Goal: Task Accomplishment & Management: Use online tool/utility

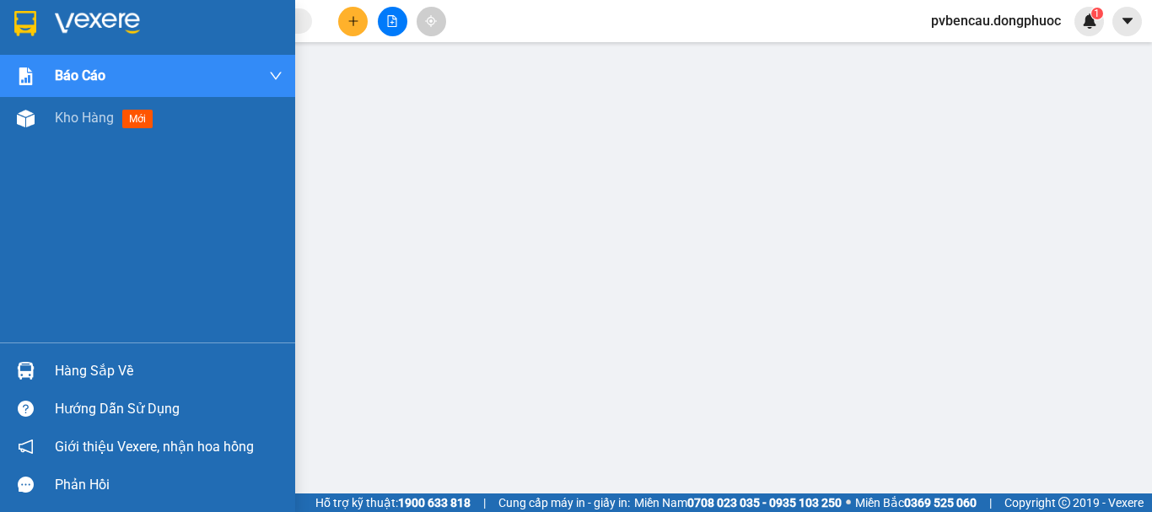
drag, startPoint x: 48, startPoint y: 126, endPoint x: 289, endPoint y: 175, distance: 245.9
click at [49, 126] on div "Kho hàng mới" at bounding box center [147, 118] width 295 height 42
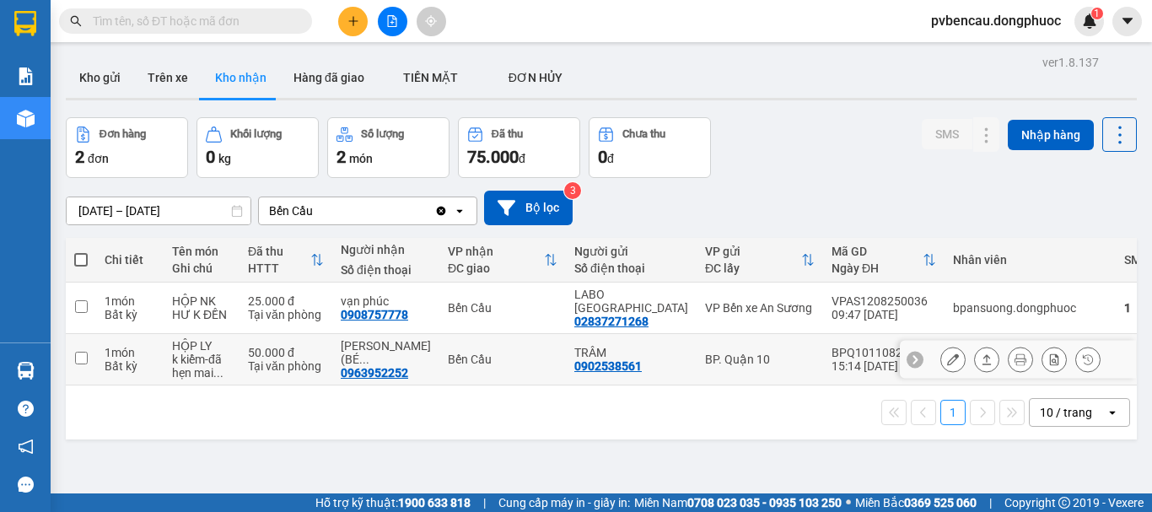
click at [231, 305] on div "HỘP NK" at bounding box center [201, 300] width 59 height 13
checkbox input "true"
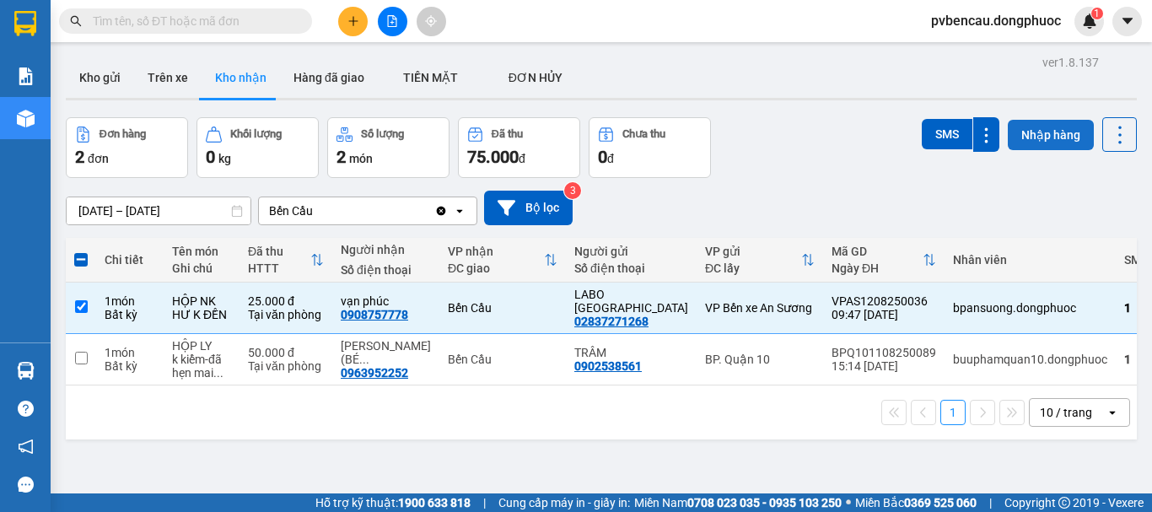
click at [1027, 137] on button "Nhập hàng" at bounding box center [1051, 135] width 86 height 30
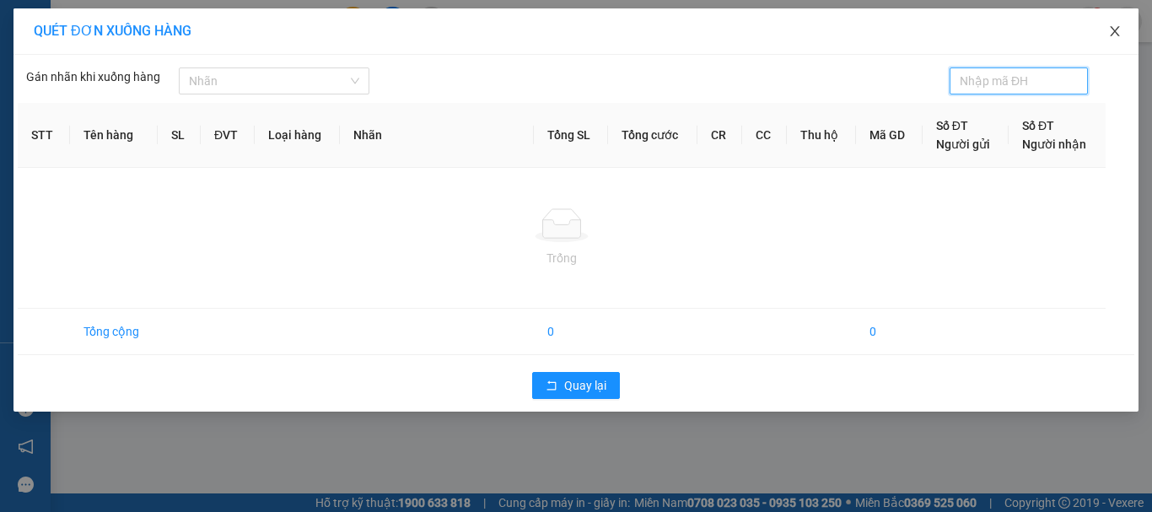
drag, startPoint x: 1122, startPoint y: 26, endPoint x: 1114, endPoint y: 33, distance: 10.2
click at [1122, 27] on span "Close" at bounding box center [1114, 31] width 47 height 47
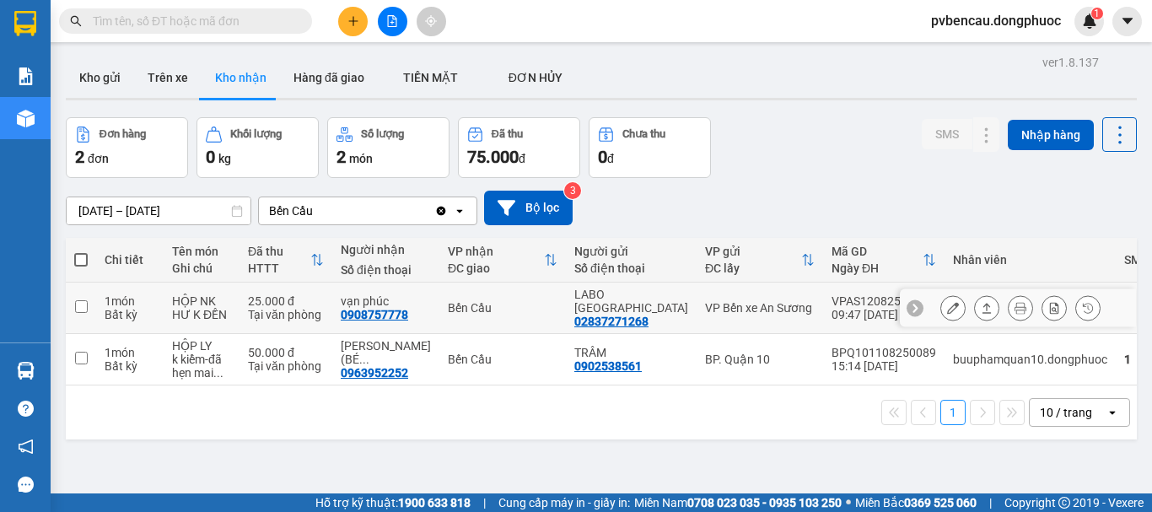
click at [196, 310] on div "HƯ K ĐỀN" at bounding box center [201, 314] width 59 height 13
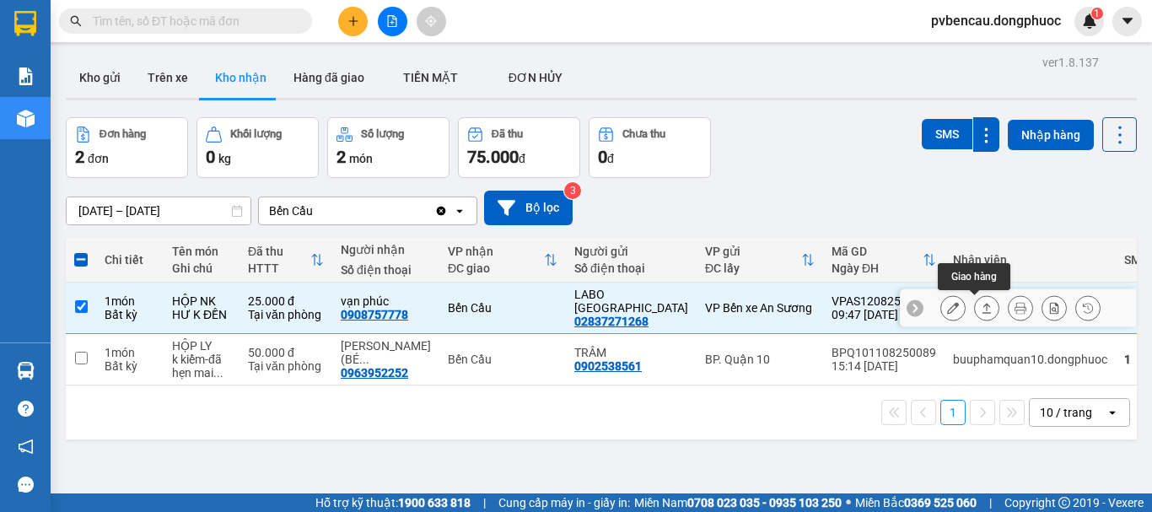
click at [981, 308] on icon at bounding box center [987, 308] width 12 height 12
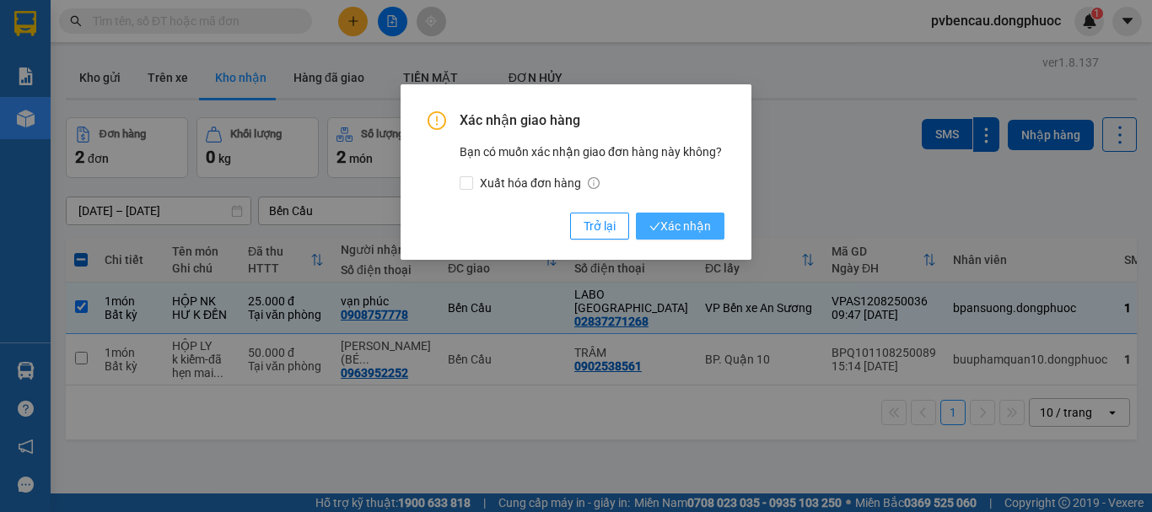
click at [682, 229] on span "Xác nhận" at bounding box center [680, 226] width 62 height 19
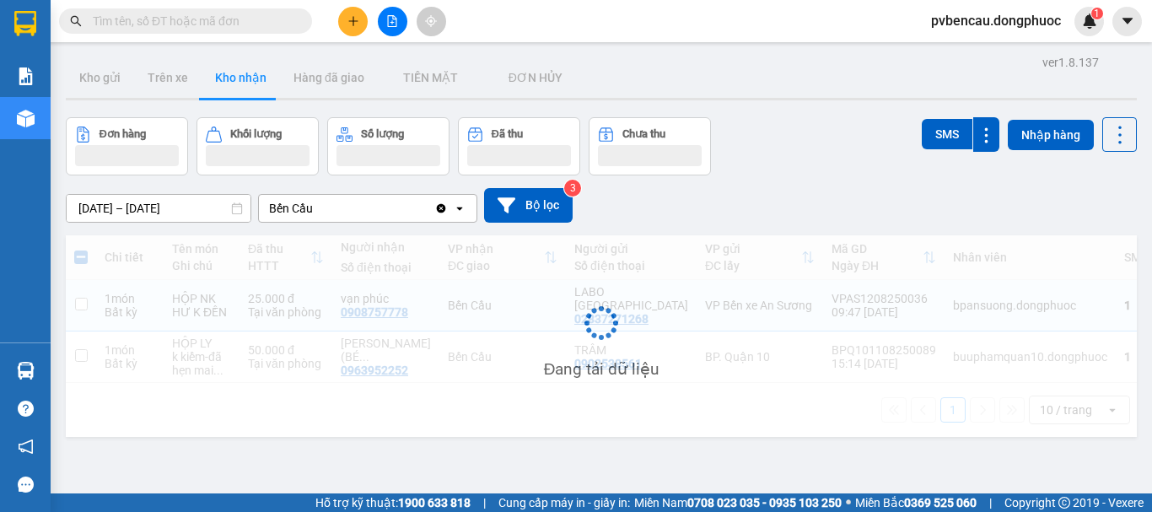
checkbox input "false"
